Goal: Task Accomplishment & Management: Manage account settings

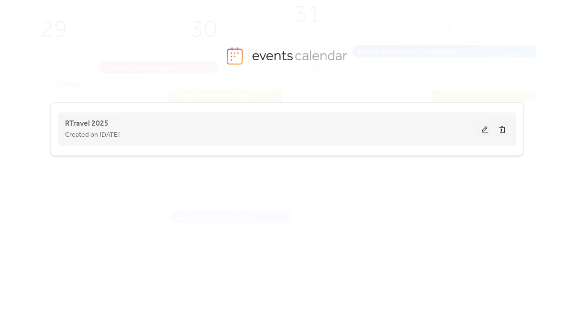
click at [484, 129] on button at bounding box center [485, 129] width 13 height 14
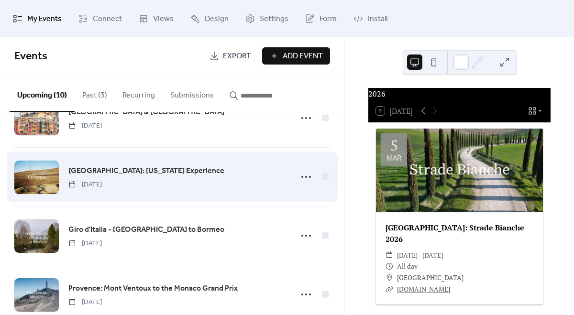
scroll to position [98, 0]
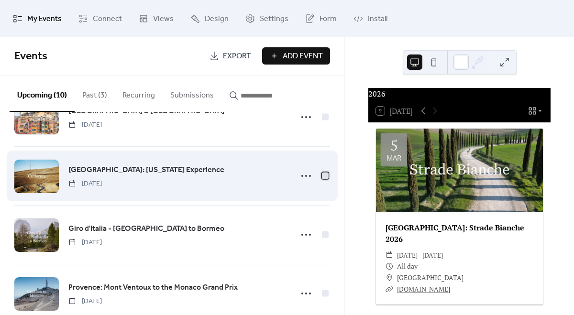
click at [322, 177] on div at bounding box center [325, 175] width 7 height 7
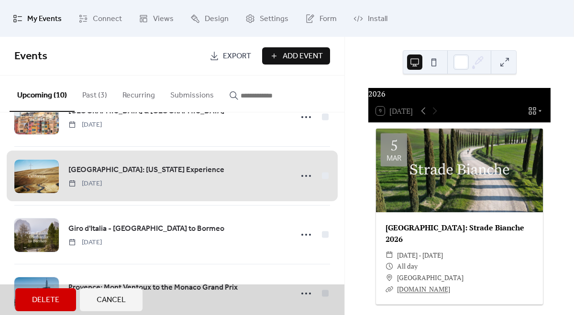
click at [322, 177] on span "[GEOGRAPHIC_DATA]: [US_STATE] Experience [DATE]" at bounding box center [172, 176] width 316 height 58
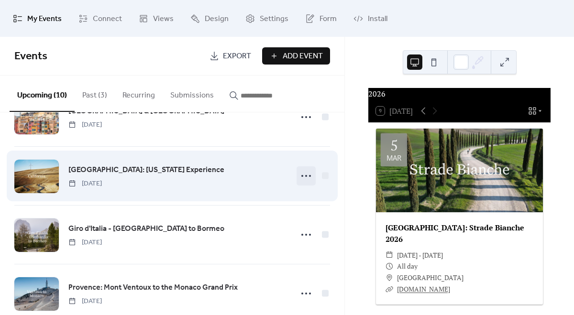
click at [309, 177] on icon at bounding box center [306, 175] width 15 height 15
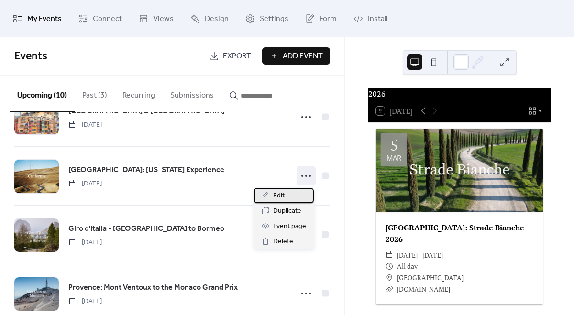
click at [279, 195] on span "Edit" at bounding box center [278, 195] width 11 height 11
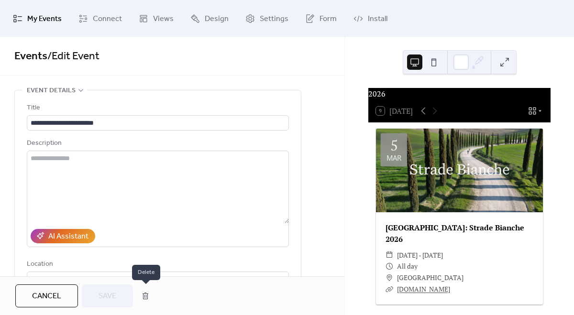
click at [148, 292] on button "button" at bounding box center [145, 296] width 17 height 19
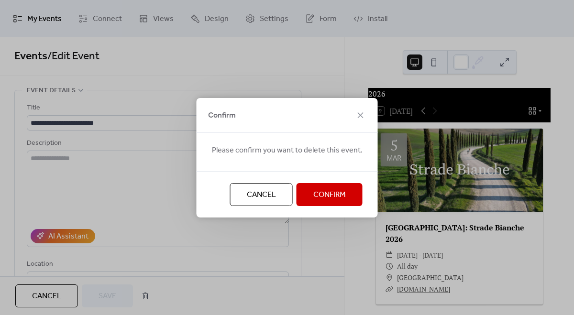
click at [335, 199] on span "Confirm" at bounding box center [329, 195] width 33 height 11
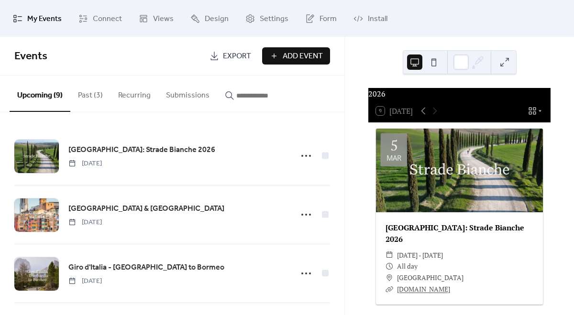
click at [88, 94] on button "Past (3)" at bounding box center [90, 93] width 40 height 35
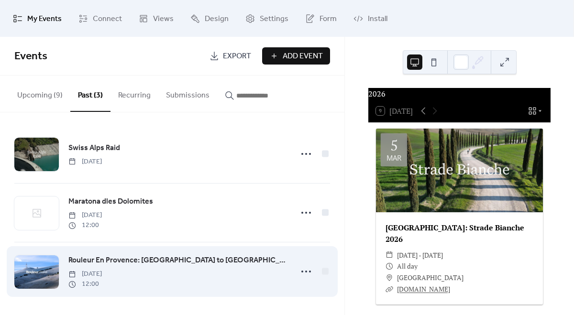
scroll to position [2, 0]
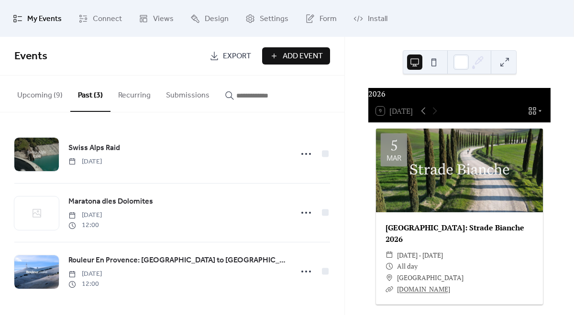
click at [46, 97] on button "Upcoming (9)" at bounding box center [40, 93] width 61 height 35
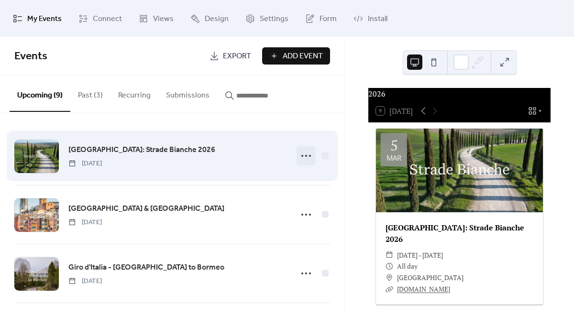
click at [301, 161] on icon at bounding box center [306, 155] width 15 height 15
click at [242, 156] on div "[GEOGRAPHIC_DATA]: Strade Bianche 2026 [DATE]" at bounding box center [177, 156] width 219 height 24
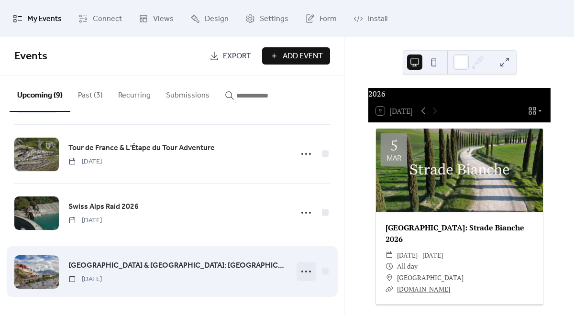
scroll to position [356, 0]
click at [307, 273] on icon at bounding box center [306, 271] width 15 height 15
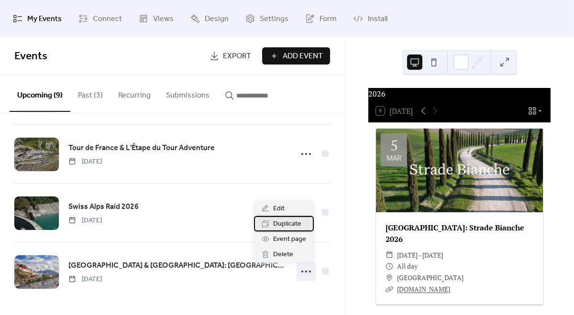
click at [292, 225] on span "Duplicate" at bounding box center [287, 224] width 28 height 11
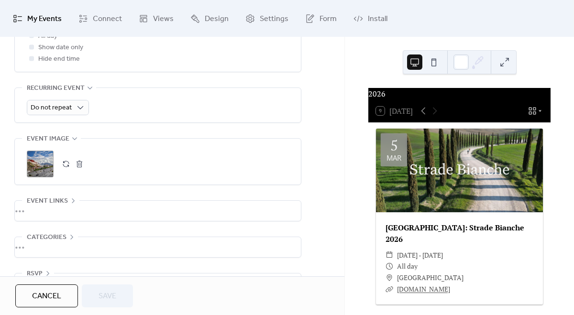
scroll to position [401, 0]
click at [78, 211] on div "•••" at bounding box center [158, 212] width 286 height 20
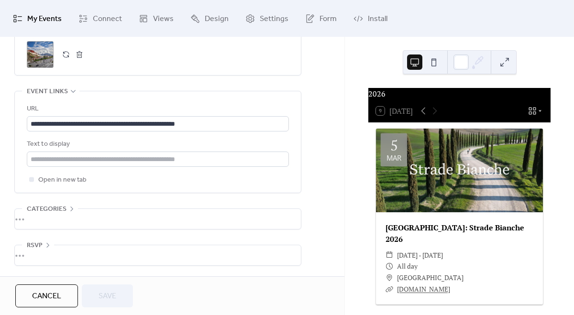
scroll to position [519, 0]
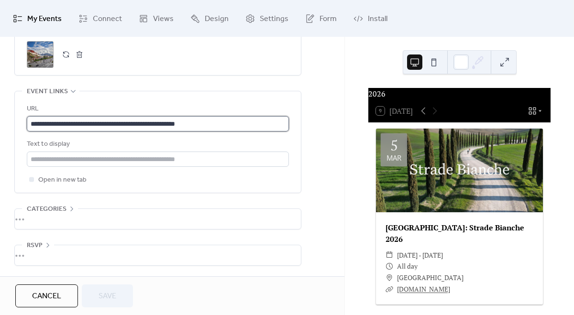
click at [240, 123] on input "**********" at bounding box center [158, 123] width 262 height 15
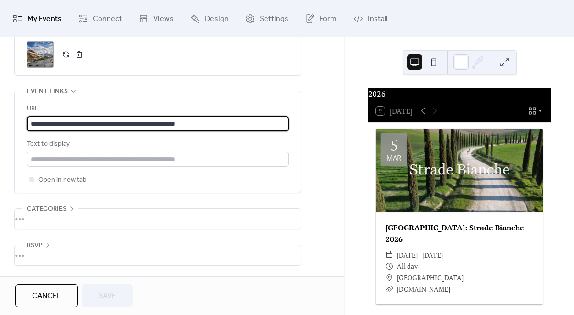
click at [240, 123] on input "**********" at bounding box center [158, 123] width 262 height 15
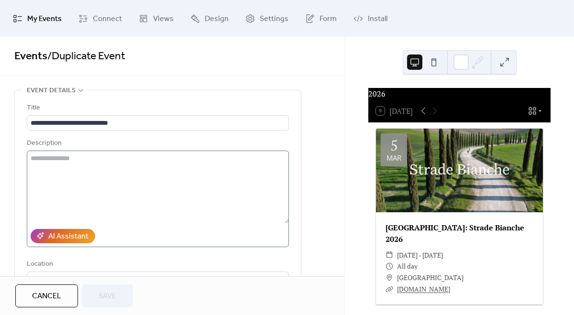
scroll to position [0, 0]
click at [53, 289] on button "Cancel" at bounding box center [46, 296] width 63 height 23
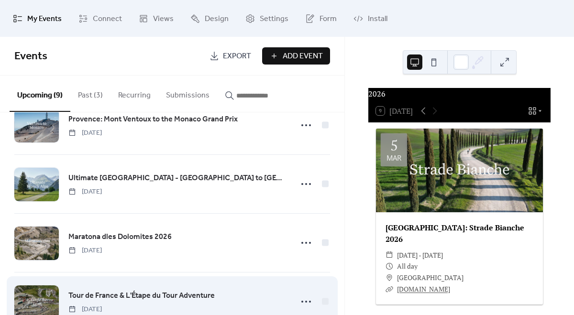
scroll to position [152, 0]
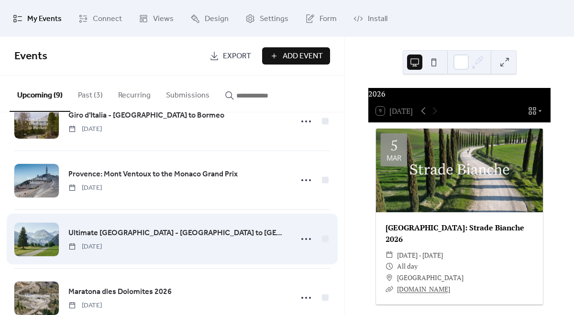
click at [42, 238] on div at bounding box center [36, 239] width 45 height 33
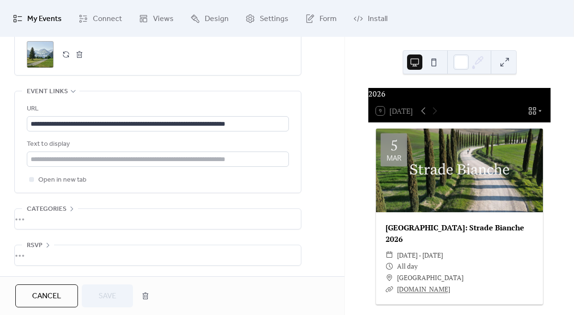
scroll to position [519, 0]
click at [42, 57] on div ";" at bounding box center [40, 54] width 27 height 27
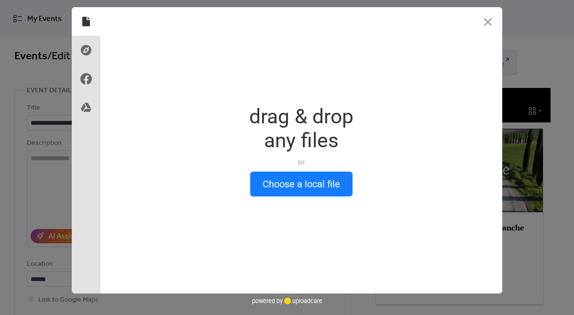
scroll to position [0, 0]
click at [89, 48] on icon at bounding box center [85, 50] width 15 height 15
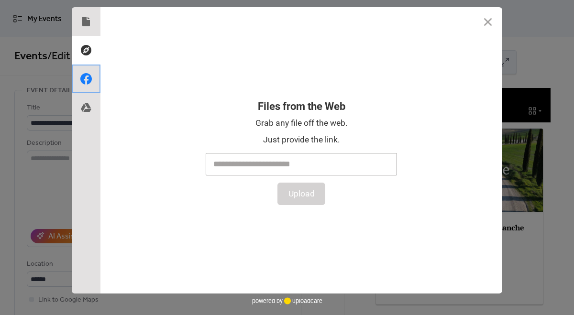
click at [91, 84] on icon at bounding box center [85, 78] width 15 height 15
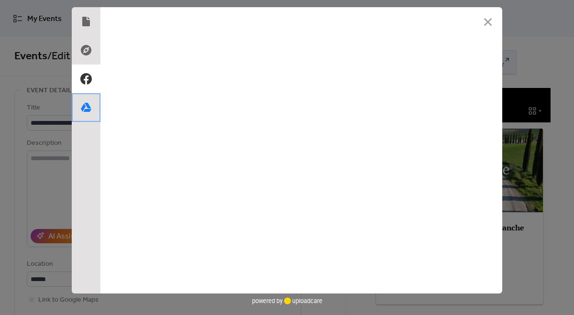
click at [87, 106] on use at bounding box center [86, 107] width 11 height 9
click at [86, 25] on use at bounding box center [86, 22] width 8 height 10
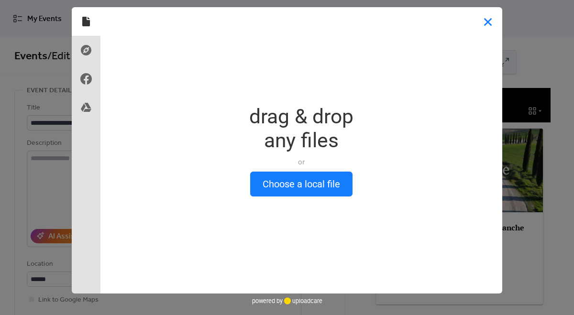
click at [487, 20] on button "Close" at bounding box center [488, 21] width 29 height 29
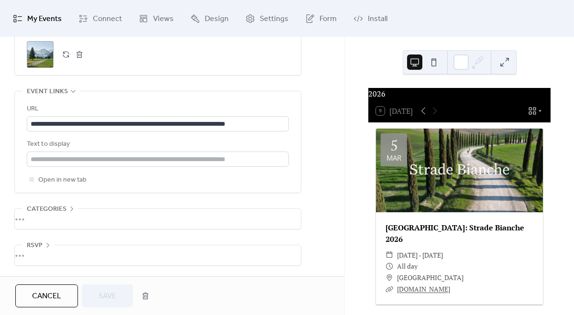
scroll to position [519, 0]
